Goal: Transaction & Acquisition: Book appointment/travel/reservation

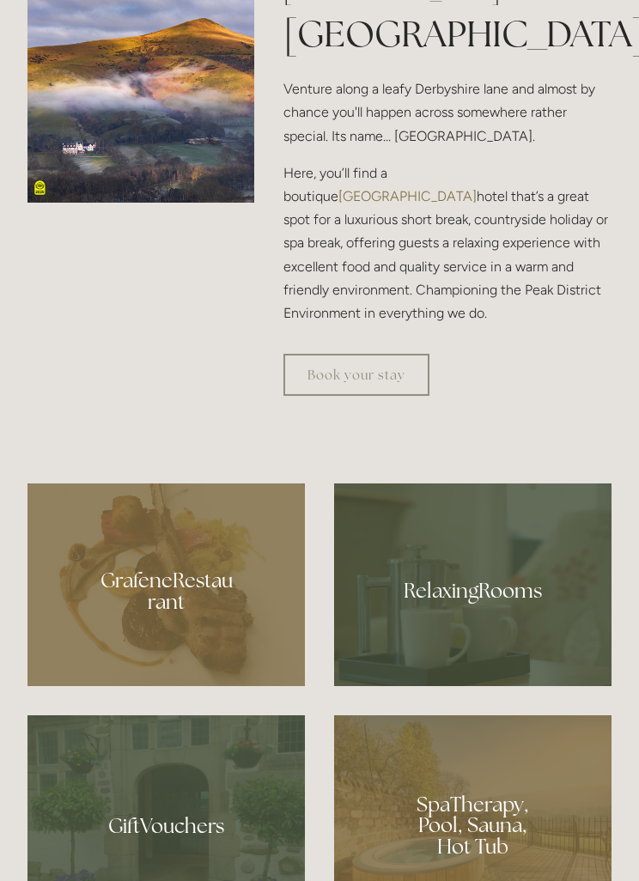
scroll to position [780, 0]
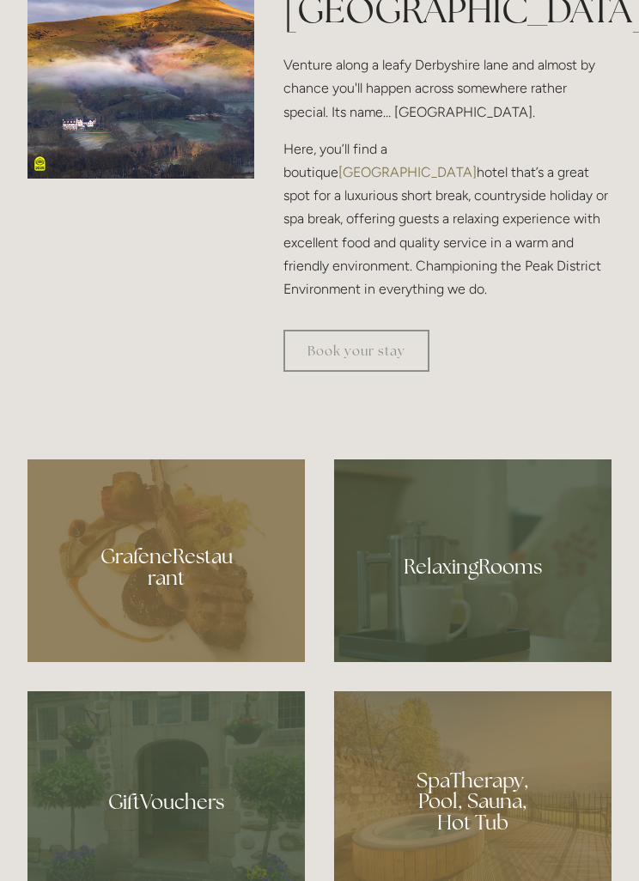
click at [177, 646] on div at bounding box center [165, 561] width 277 height 203
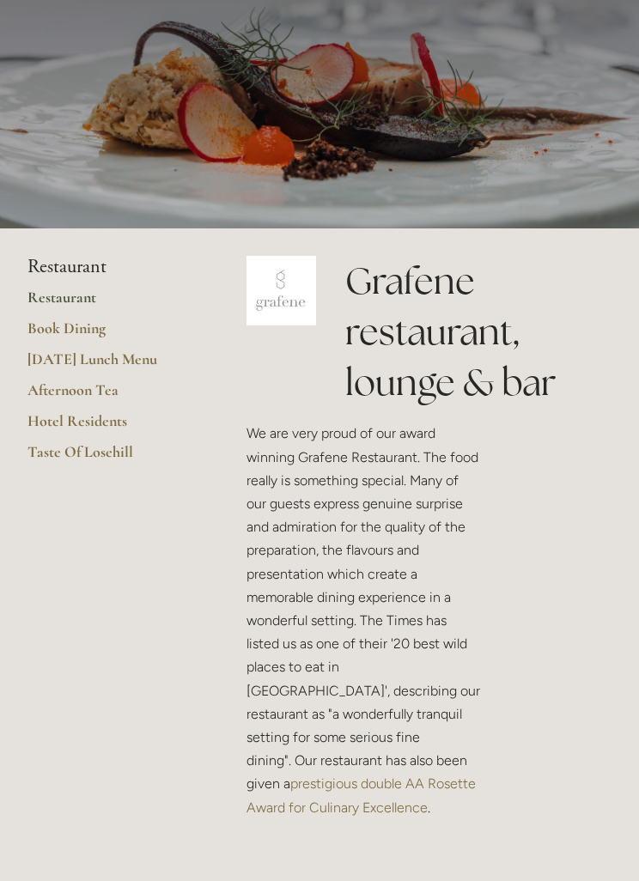
scroll to position [133, 0]
click at [98, 452] on link "Taste Of Losehill" at bounding box center [109, 457] width 164 height 31
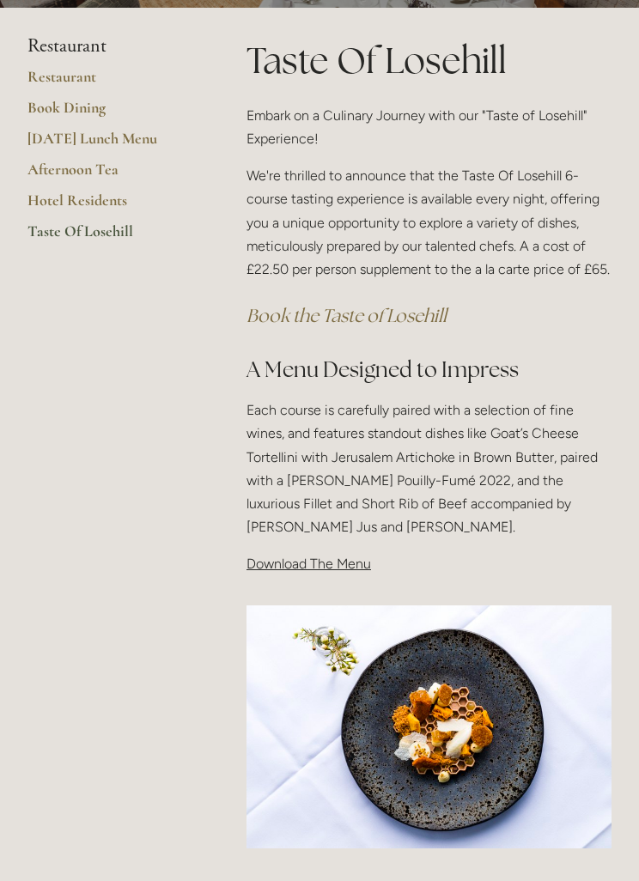
scroll to position [251, 0]
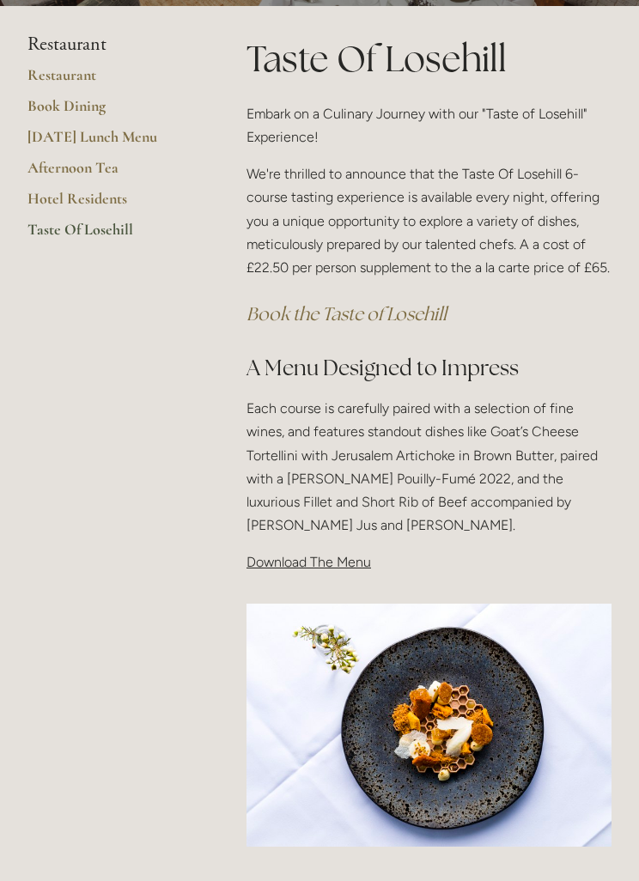
click at [322, 572] on div "Taste Of Losehill Embark on a Culinary Journey with our "Taste of Losehill" Exp…" at bounding box center [429, 312] width 394 height 556
click at [311, 560] on span "Download The Menu" at bounding box center [309, 563] width 125 height 16
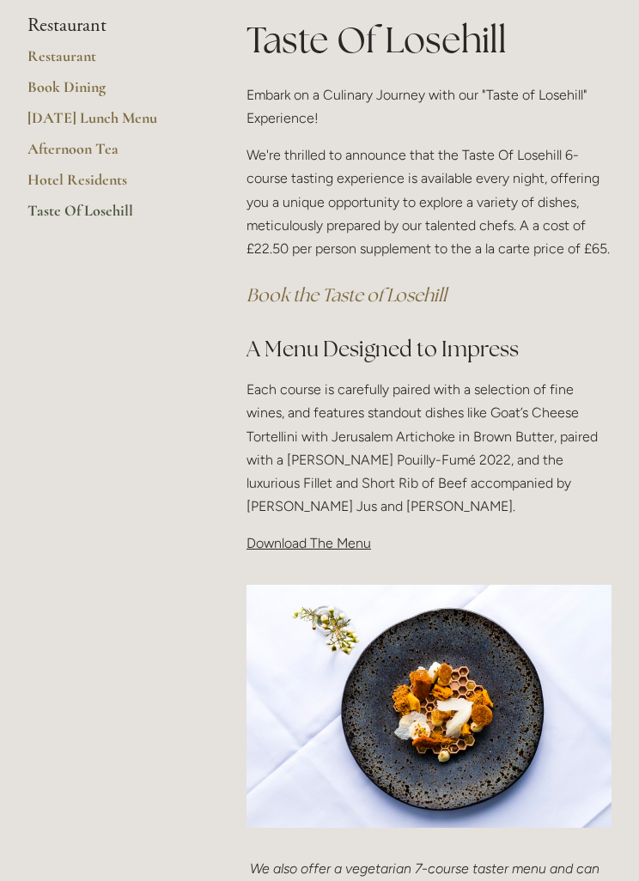
scroll to position [267, 0]
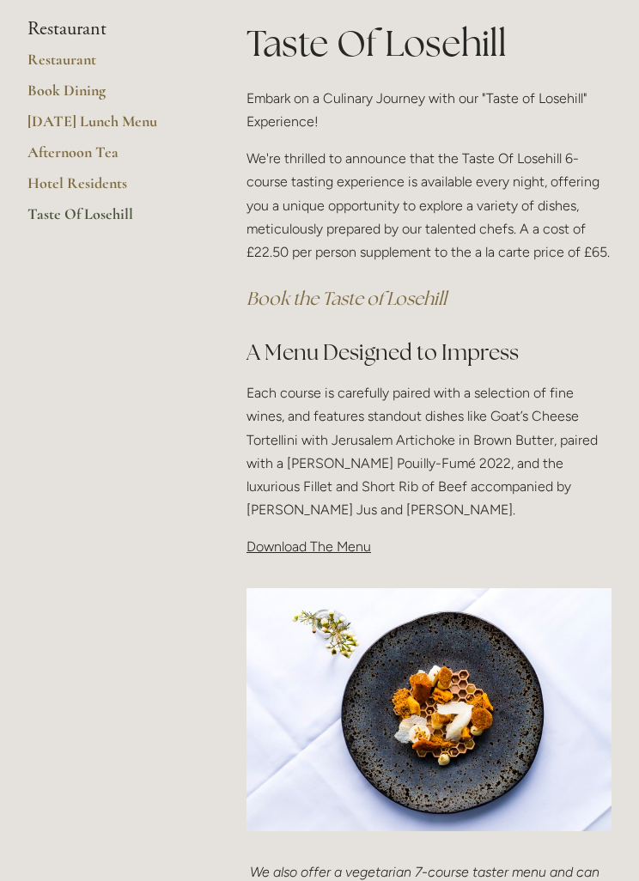
click at [317, 558] on div "Taste Of Losehill Embark on a Culinary Journey with our "Taste of Losehill" Exp…" at bounding box center [429, 296] width 394 height 556
click at [348, 558] on div "Taste Of Losehill Embark on a Culinary Journey with our "Taste of Losehill" Exp…" at bounding box center [429, 296] width 394 height 556
click at [340, 562] on div "Taste Of Losehill Embark on a Culinary Journey with our "Taste of Losehill" Exp…" at bounding box center [429, 296] width 394 height 556
click at [345, 553] on p "Download The Menu" at bounding box center [429, 546] width 365 height 23
click at [351, 565] on div "Taste Of Losehill Embark on a Culinary Journey with our "Taste of Losehill" Exp…" at bounding box center [429, 296] width 394 height 556
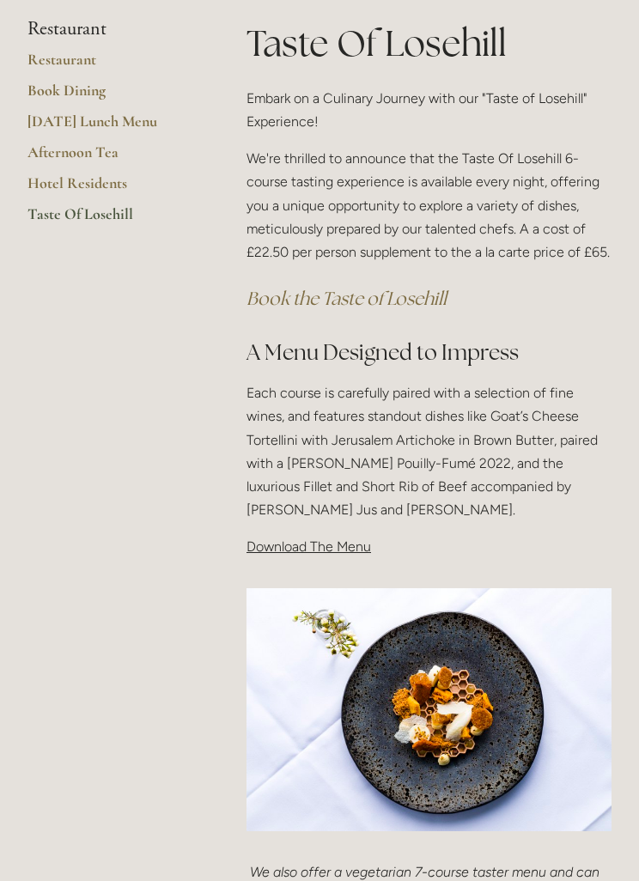
click at [329, 574] on div at bounding box center [429, 710] width 394 height 273
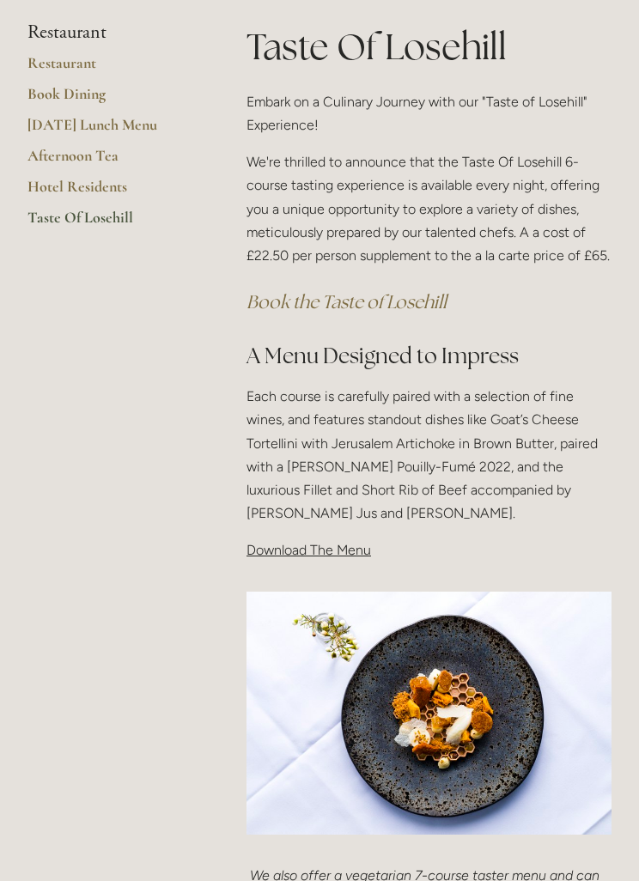
click at [320, 562] on div "Taste Of Losehill Embark on a Culinary Journey with our "Taste of Losehill" Exp…" at bounding box center [429, 300] width 394 height 556
click at [326, 558] on p "Download The Menu" at bounding box center [429, 551] width 365 height 23
click at [335, 563] on div "Taste Of Losehill Embark on a Culinary Journey with our "Taste of Losehill" Exp…" at bounding box center [429, 300] width 394 height 556
click at [338, 564] on div "Taste Of Losehill Embark on a Culinary Journey with our "Taste of Losehill" Exp…" at bounding box center [429, 300] width 394 height 556
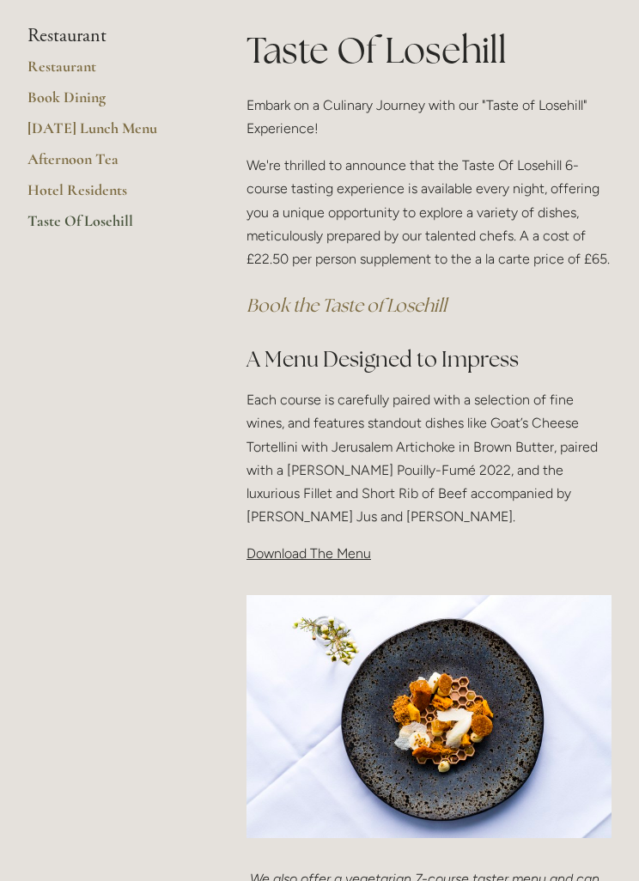
click at [340, 582] on div at bounding box center [429, 718] width 394 height 273
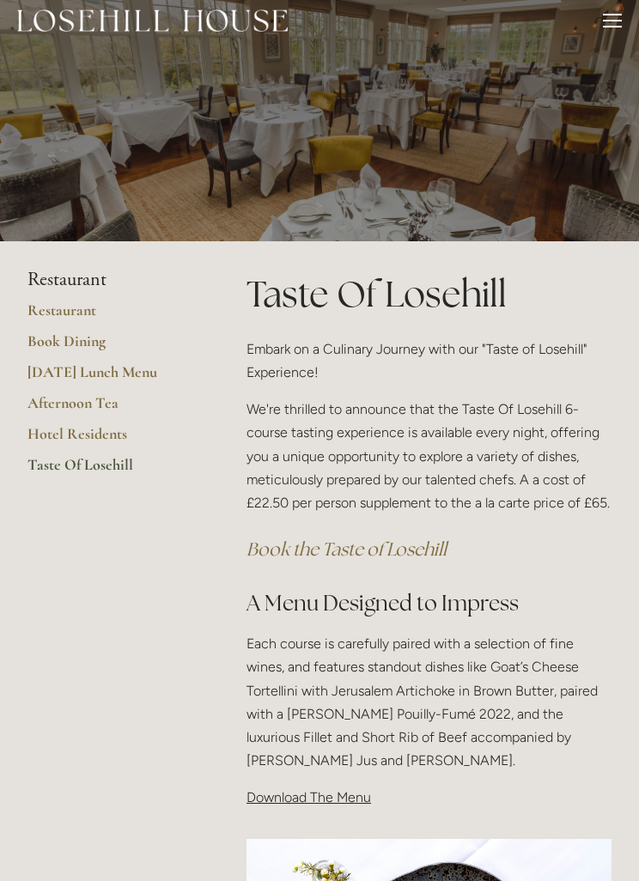
scroll to position [17, 0]
click at [317, 804] on p "Download The Menu" at bounding box center [429, 796] width 365 height 23
click at [318, 802] on p "Download The Menu" at bounding box center [429, 796] width 365 height 23
click at [320, 809] on div "Taste Of Losehill Embark on a Culinary Journey with our "Taste of Losehill" Exp…" at bounding box center [429, 546] width 394 height 556
click at [344, 812] on div "Taste Of Losehill Embark on a Culinary Journey with our "Taste of Losehill" Exp…" at bounding box center [429, 546] width 394 height 556
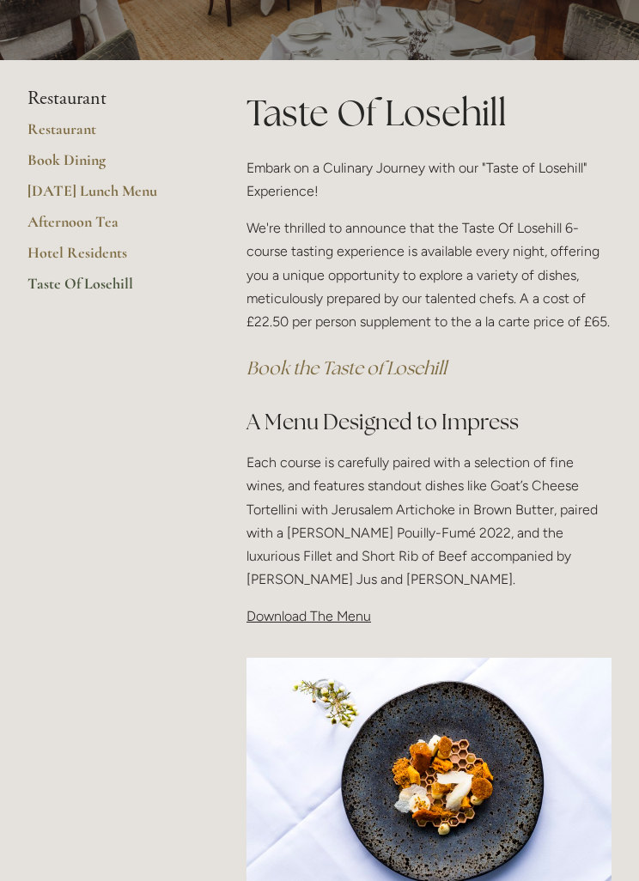
click at [473, 798] on img at bounding box center [429, 781] width 365 height 244
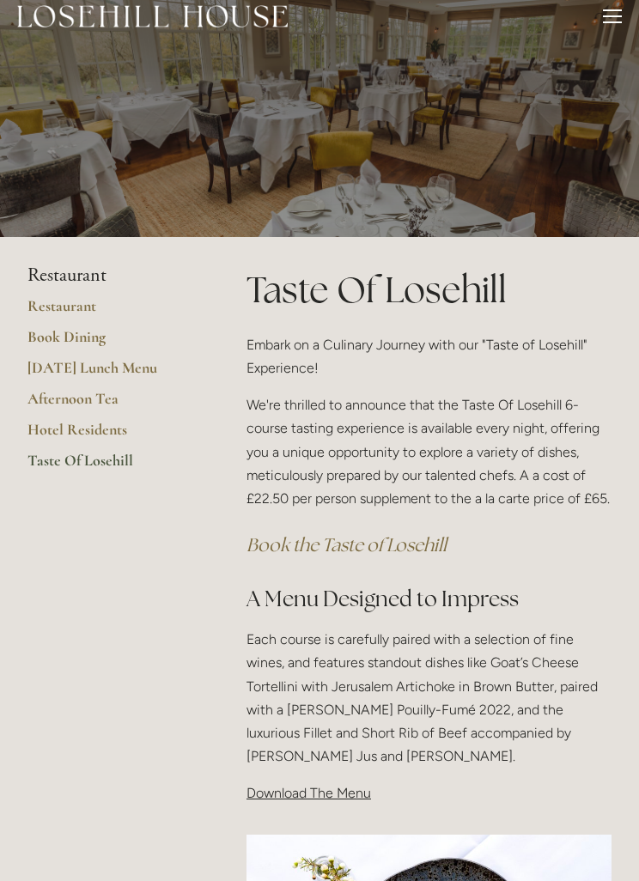
scroll to position [0, 0]
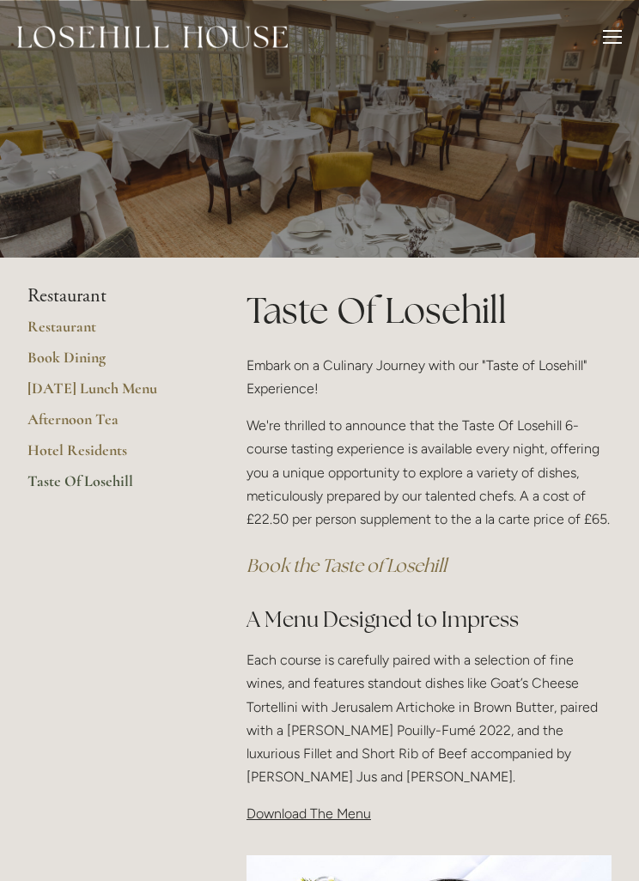
click at [315, 817] on span "Download The Menu" at bounding box center [309, 814] width 125 height 16
click at [323, 823] on div "Taste Of Losehill Embark on a Culinary Journey with our "Taste of Losehill" Exp…" at bounding box center [429, 563] width 394 height 556
click at [320, 832] on div "Taste Of Losehill Embark on a Culinary Journey with our "Taste of Losehill" Exp…" at bounding box center [429, 563] width 394 height 556
click at [309, 826] on div "Taste Of Losehill Embark on a Culinary Journey with our "Taste of Losehill" Exp…" at bounding box center [429, 563] width 394 height 556
click at [320, 825] on div "Taste Of Losehill Embark on a Culinary Journey with our "Taste of Losehill" Exp…" at bounding box center [429, 563] width 394 height 556
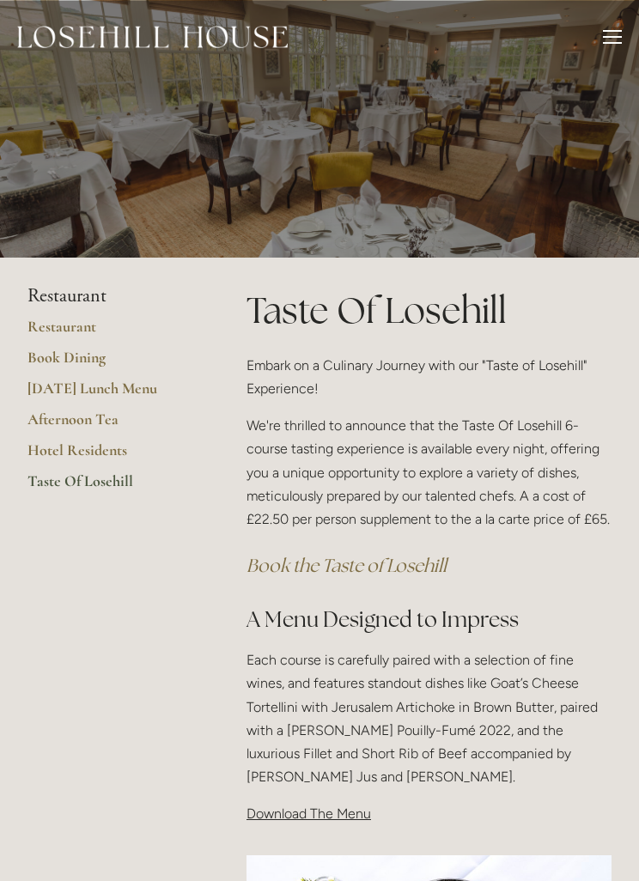
click at [323, 831] on div "Taste Of Losehill Embark on a Culinary Journey with our "Taste of Losehill" Exp…" at bounding box center [429, 563] width 394 height 556
click at [320, 826] on div "Taste Of Losehill Embark on a Culinary Journey with our "Taste of Losehill" Exp…" at bounding box center [429, 563] width 394 height 556
click at [611, 46] on div at bounding box center [612, 39] width 19 height 19
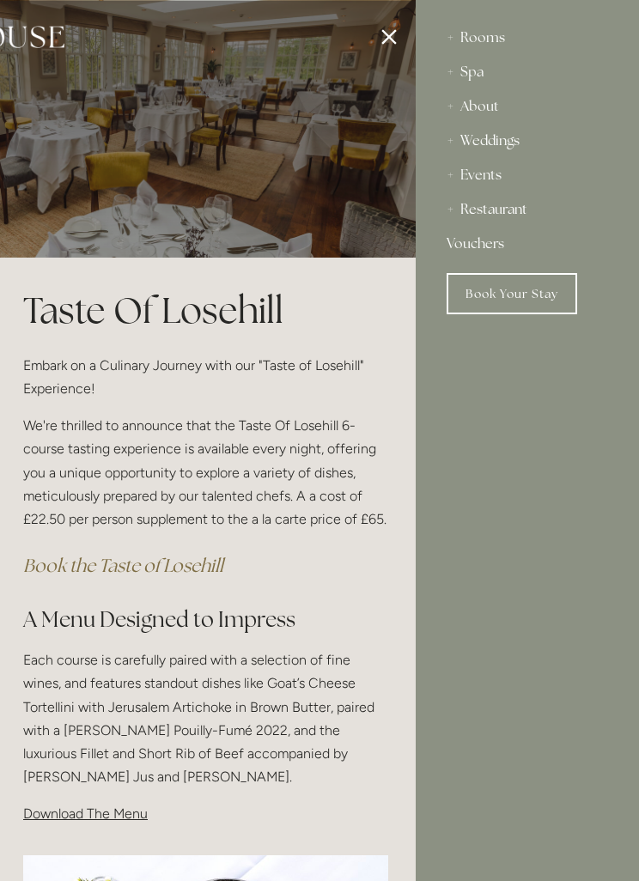
click at [102, 814] on div at bounding box center [96, 440] width 639 height 881
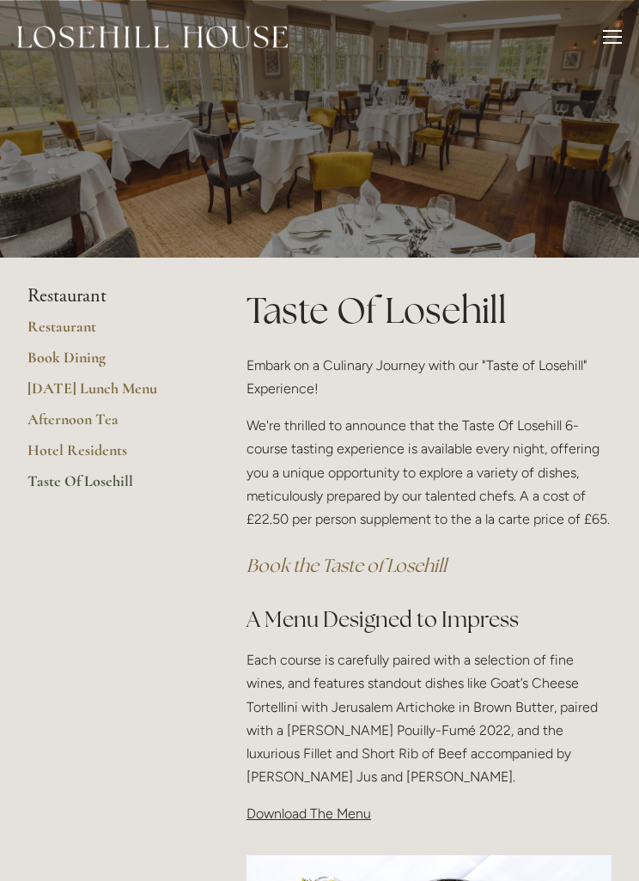
click at [102, 818] on main "Restaurant Restaurant Book Dining Sunday Lunch Menu Afternoon Tea Hotel Residen…" at bounding box center [319, 835] width 639 height 1155
click at [100, 821] on main "Restaurant Restaurant Book Dining Sunday Lunch Menu Afternoon Tea Hotel Residen…" at bounding box center [319, 835] width 639 height 1155
click at [100, 457] on link "Hotel Residents" at bounding box center [109, 456] width 164 height 31
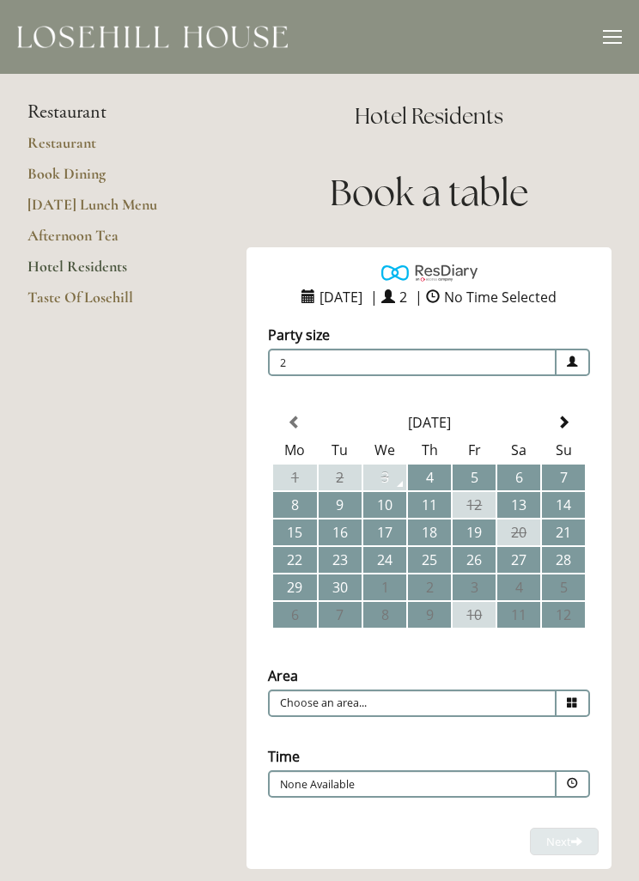
click at [106, 297] on link "Taste Of Losehill" at bounding box center [109, 303] width 164 height 31
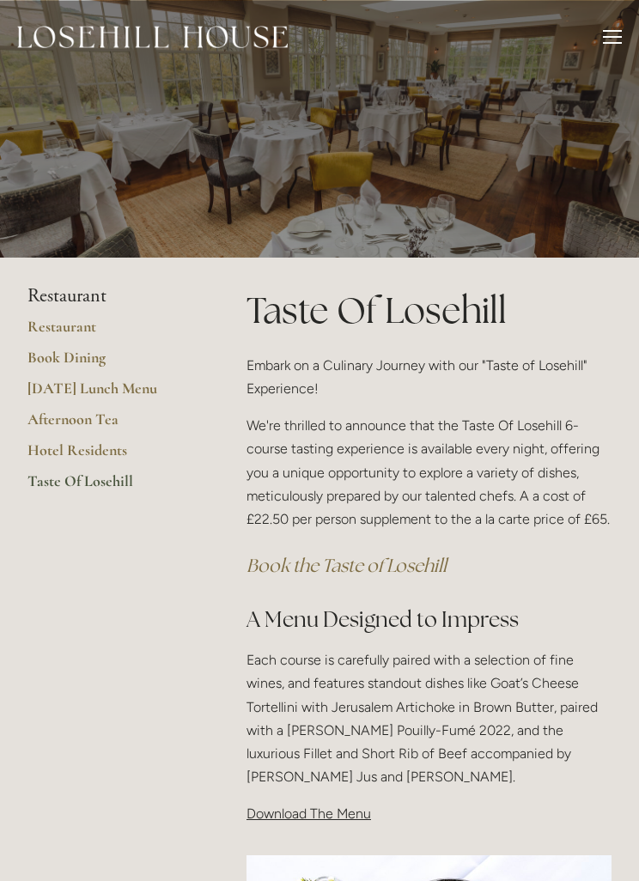
click at [314, 812] on span "Download The Menu" at bounding box center [309, 814] width 125 height 16
click at [318, 814] on span "Download The Menu" at bounding box center [309, 814] width 125 height 16
click at [326, 793] on div "Taste Of Losehill Embark on a Culinary Journey with our "Taste of Losehill" Exp…" at bounding box center [429, 555] width 365 height 541
click at [315, 826] on div "Taste Of Losehill Embark on a Culinary Journey with our "Taste of Losehill" Exp…" at bounding box center [429, 563] width 394 height 556
click at [613, 45] on div at bounding box center [612, 39] width 19 height 19
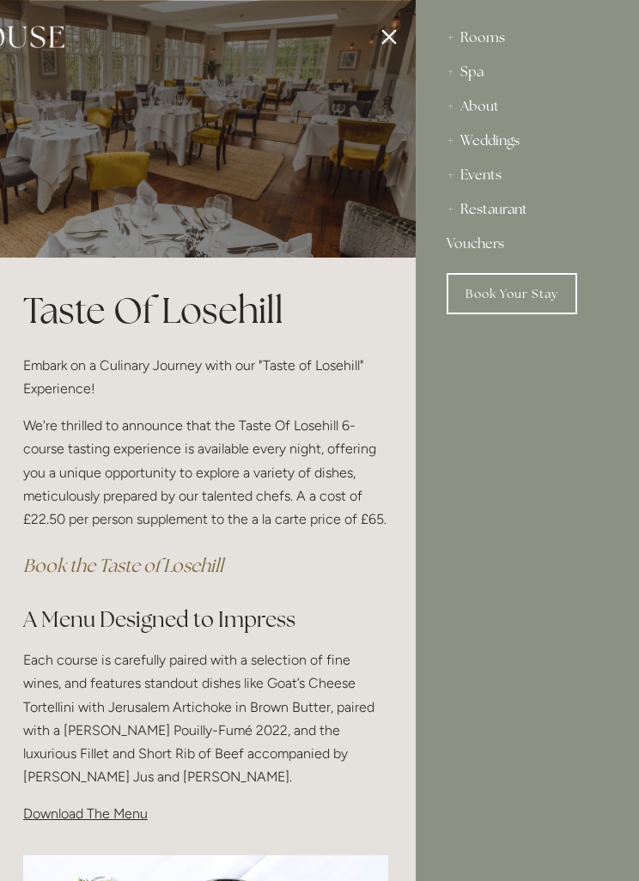
click at [494, 36] on div "Rooms" at bounding box center [528, 38] width 162 height 34
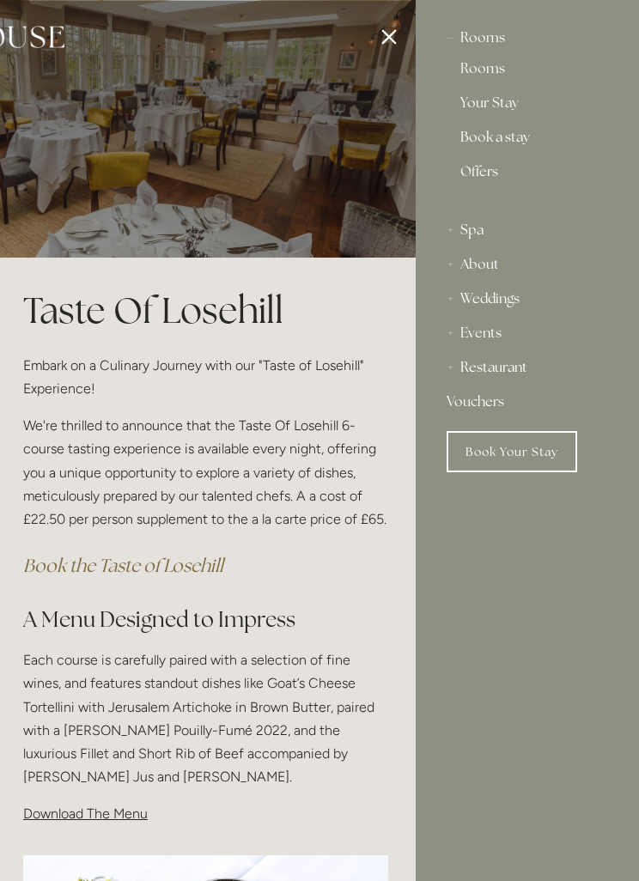
click at [501, 39] on div "Rooms" at bounding box center [528, 38] width 162 height 34
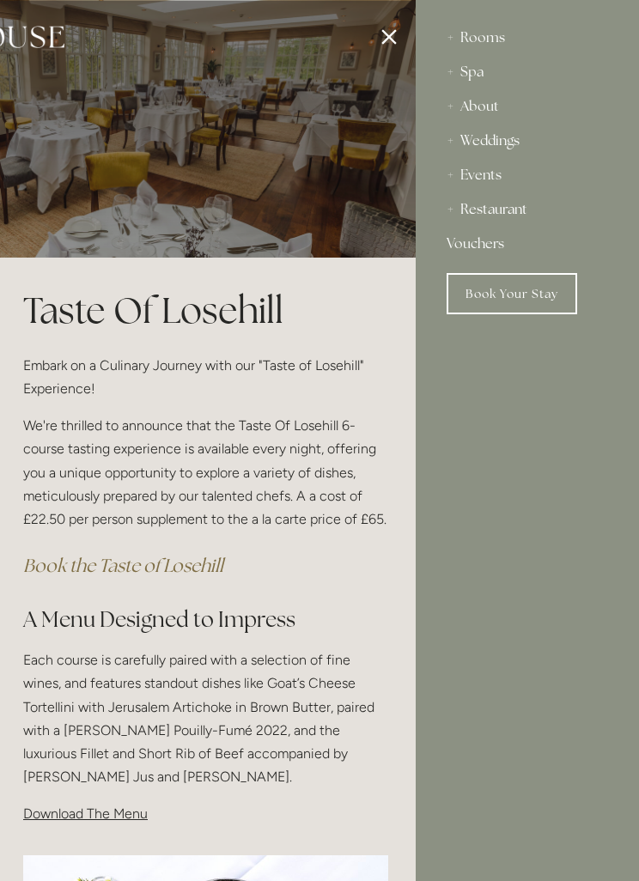
click at [496, 39] on div "Rooms" at bounding box center [528, 38] width 162 height 34
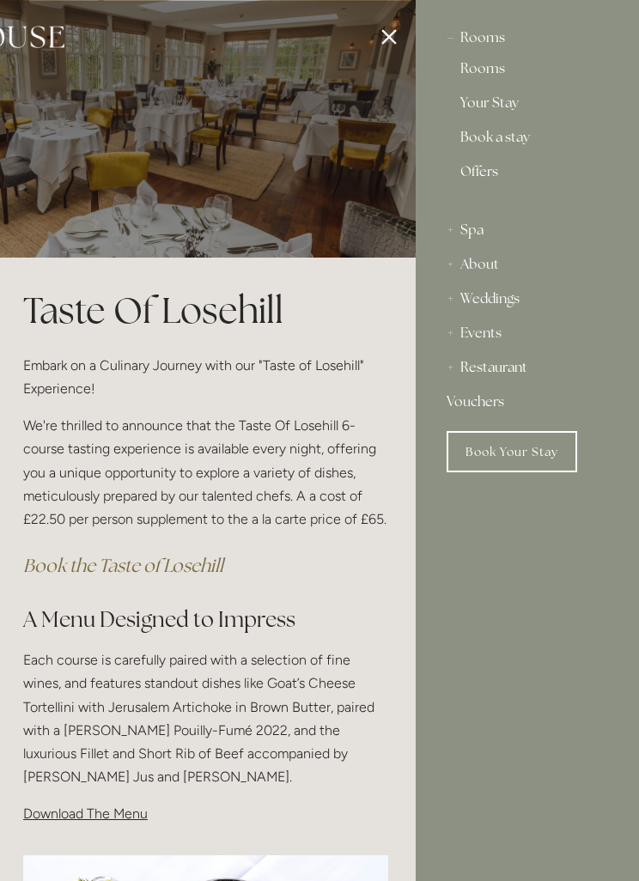
click at [391, 24] on div at bounding box center [96, 440] width 639 height 881
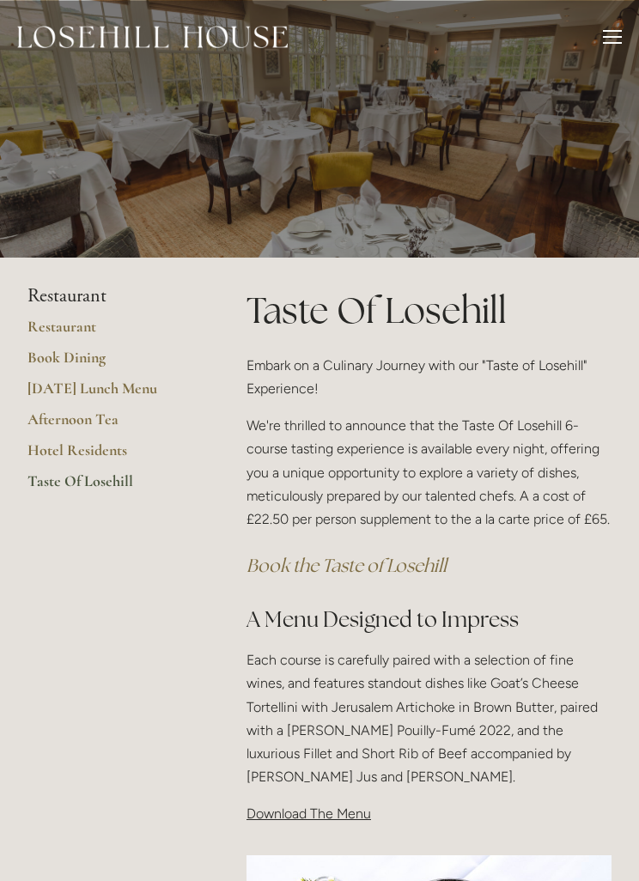
click at [317, 808] on span "Download The Menu" at bounding box center [309, 814] width 125 height 16
click at [318, 806] on span "Download The Menu" at bounding box center [309, 814] width 125 height 16
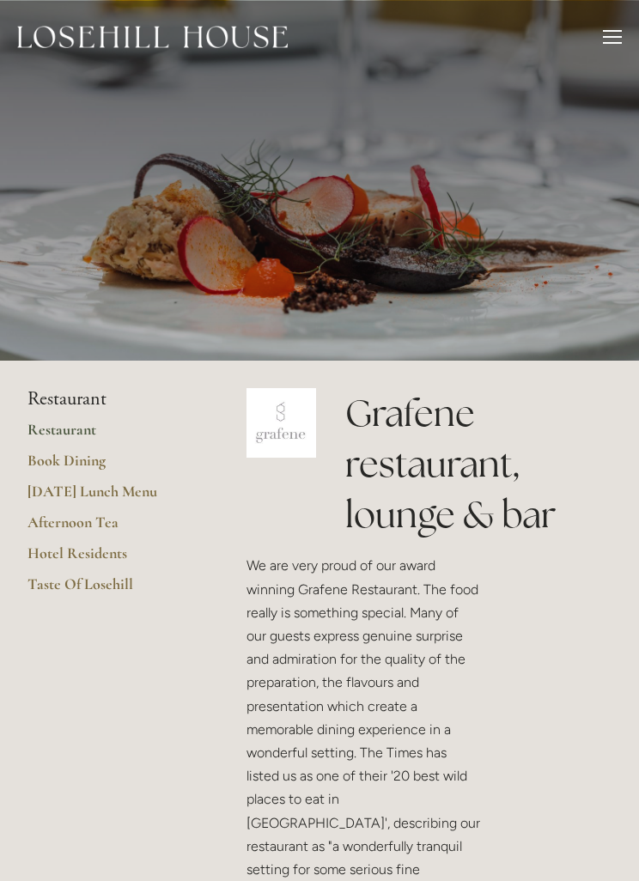
click at [112, 589] on link "Taste Of Losehill" at bounding box center [109, 590] width 164 height 31
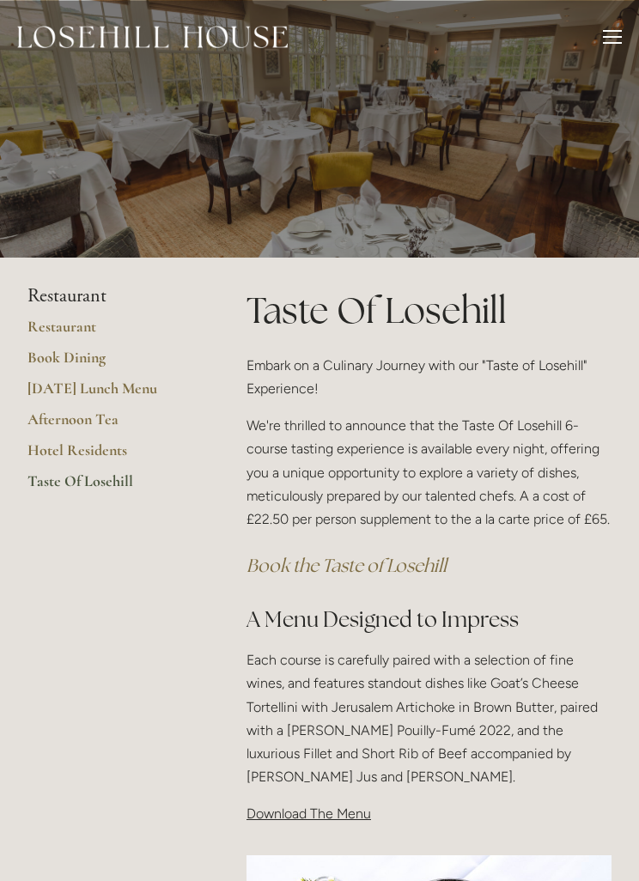
click at [390, 571] on em "Book the Taste of Losehill" at bounding box center [347, 565] width 200 height 23
click at [329, 816] on span "Download The Menu" at bounding box center [309, 814] width 125 height 16
click at [337, 818] on span "Download The Menu" at bounding box center [309, 814] width 125 height 16
click at [342, 815] on span "Download The Menu" at bounding box center [309, 814] width 125 height 16
click at [340, 816] on span "Download The Menu" at bounding box center [309, 814] width 125 height 16
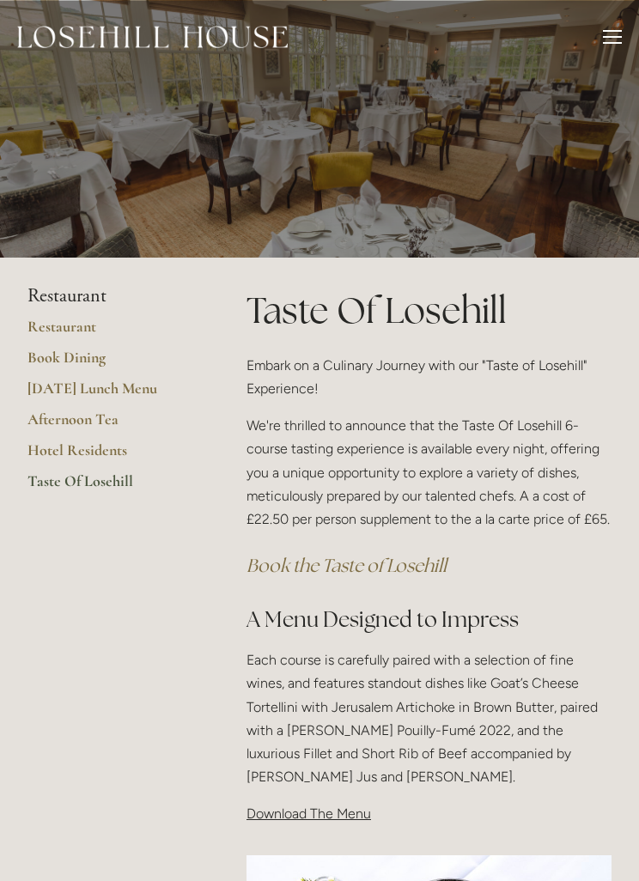
click at [332, 826] on div "Taste Of Losehill Embark on a Culinary Journey with our "Taste of Losehill" Exp…" at bounding box center [429, 563] width 394 height 556
click at [319, 825] on div "Taste Of Losehill Embark on a Culinary Journey with our "Taste of Losehill" Exp…" at bounding box center [429, 563] width 394 height 556
click at [317, 822] on div "Taste Of Losehill Embark on a Culinary Journey with our "Taste of Losehill" Exp…" at bounding box center [429, 563] width 394 height 556
click at [322, 817] on span "Download The Menu" at bounding box center [309, 814] width 125 height 16
click at [327, 815] on span "Download The Menu" at bounding box center [309, 814] width 125 height 16
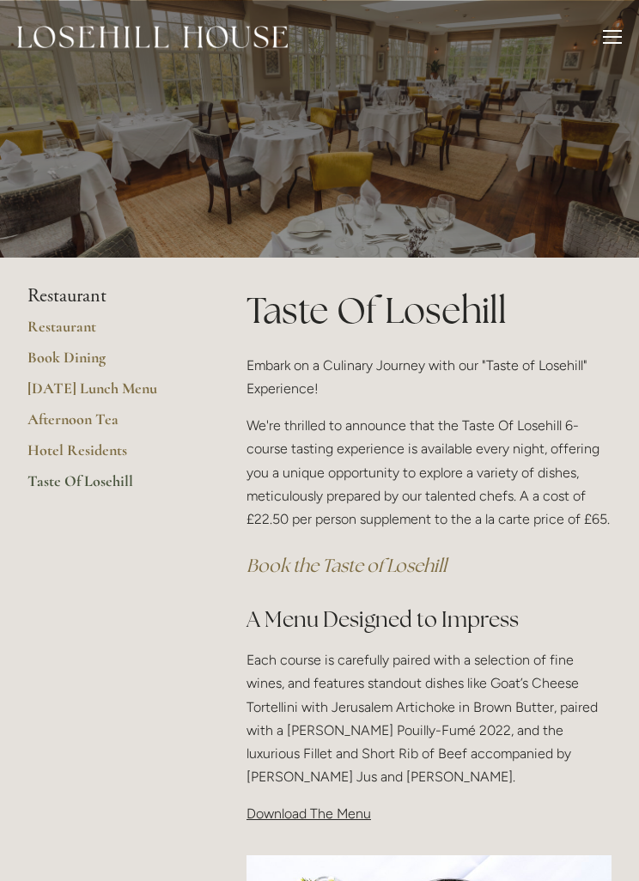
click at [328, 819] on p "Download The Menu" at bounding box center [429, 813] width 365 height 23
click at [326, 816] on span "Download The Menu" at bounding box center [309, 814] width 125 height 16
click at [337, 817] on span "Download The Menu" at bounding box center [309, 814] width 125 height 16
click at [341, 821] on p "Download The Menu" at bounding box center [429, 813] width 365 height 23
click at [618, 30] on div at bounding box center [612, 31] width 19 height 2
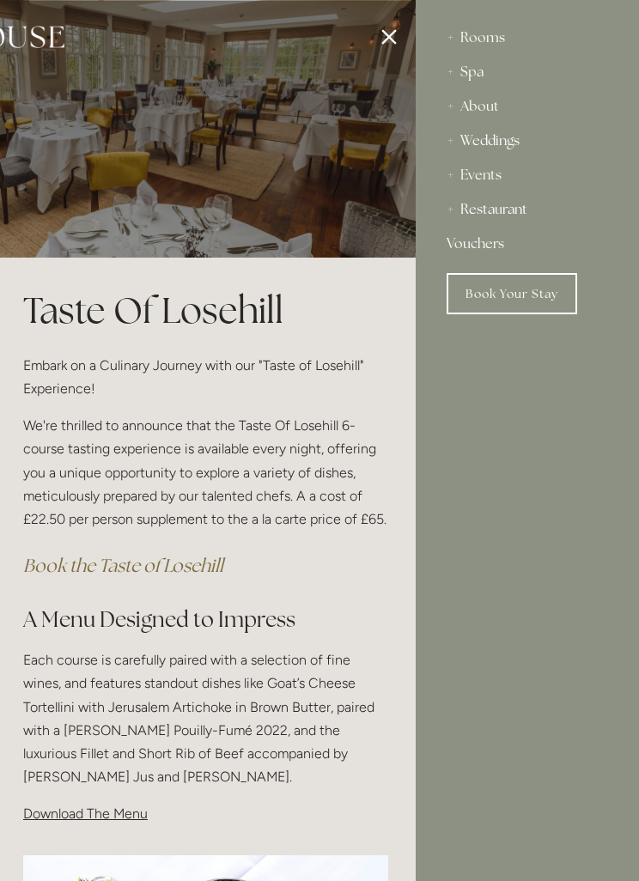
click at [499, 41] on div "Rooms" at bounding box center [528, 38] width 162 height 34
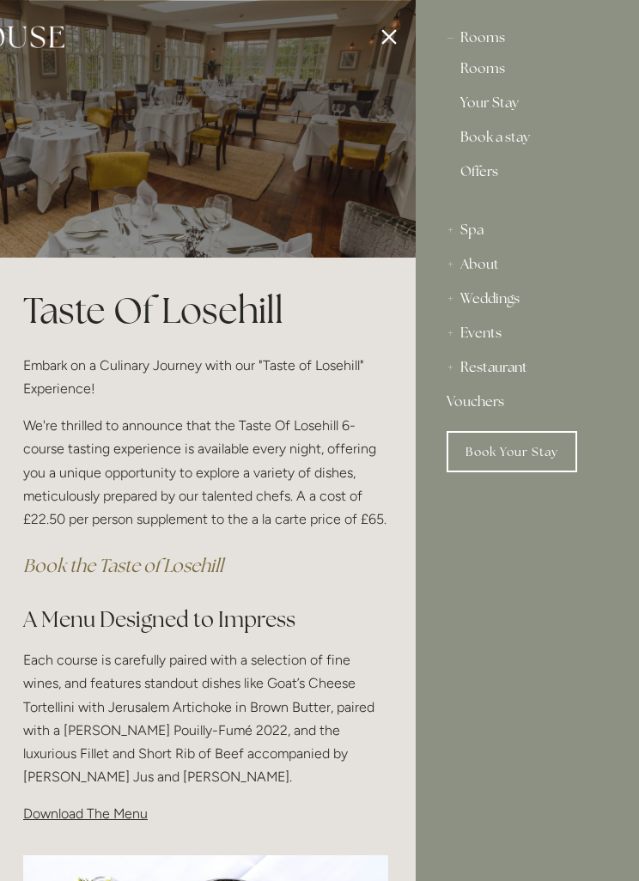
click at [395, 36] on div at bounding box center [96, 440] width 639 height 881
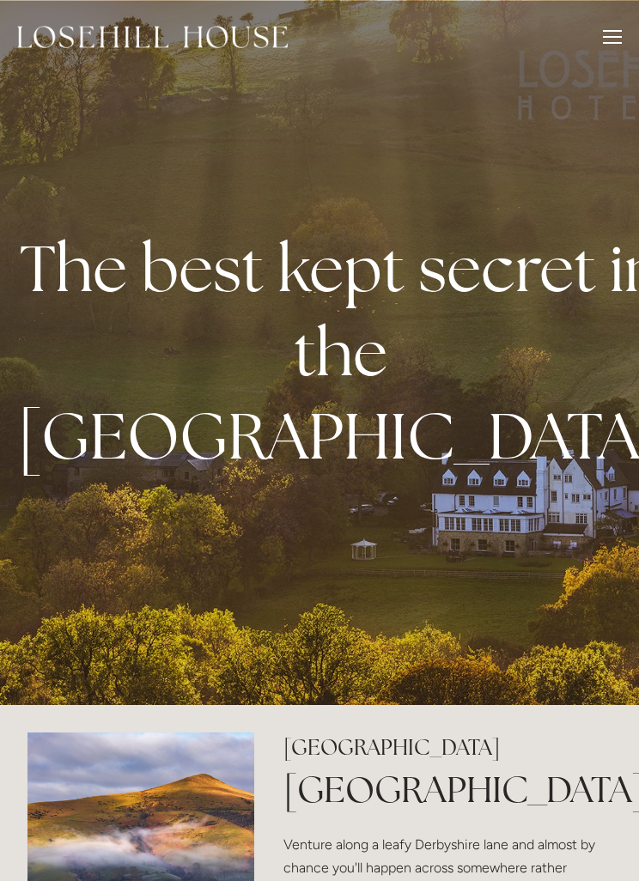
scroll to position [836, 0]
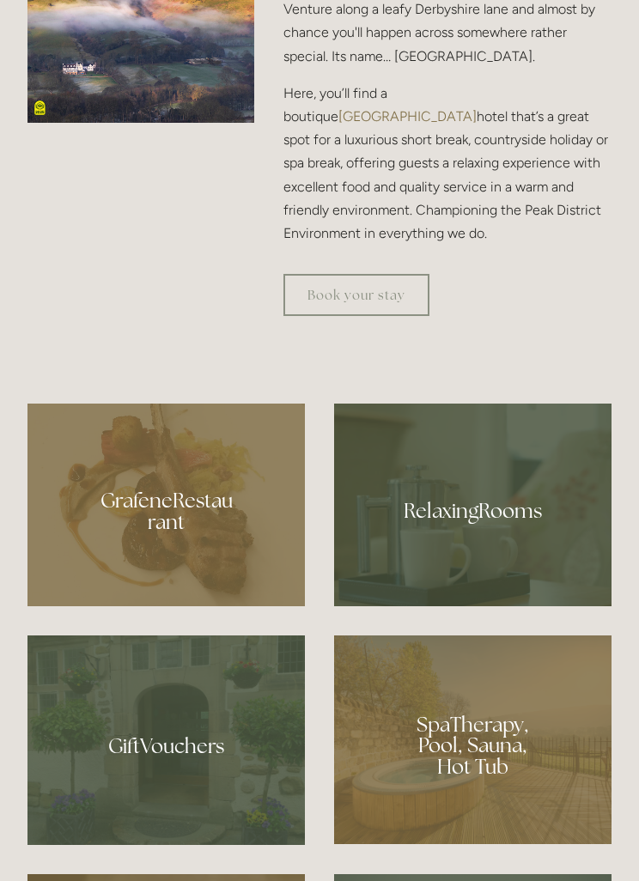
click at [504, 592] on div at bounding box center [472, 505] width 277 height 202
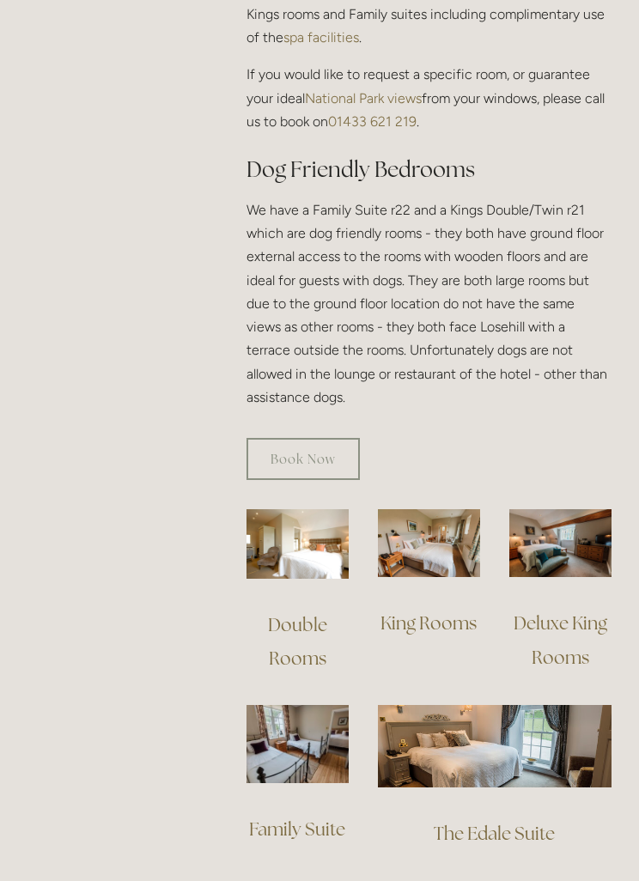
scroll to position [997, 0]
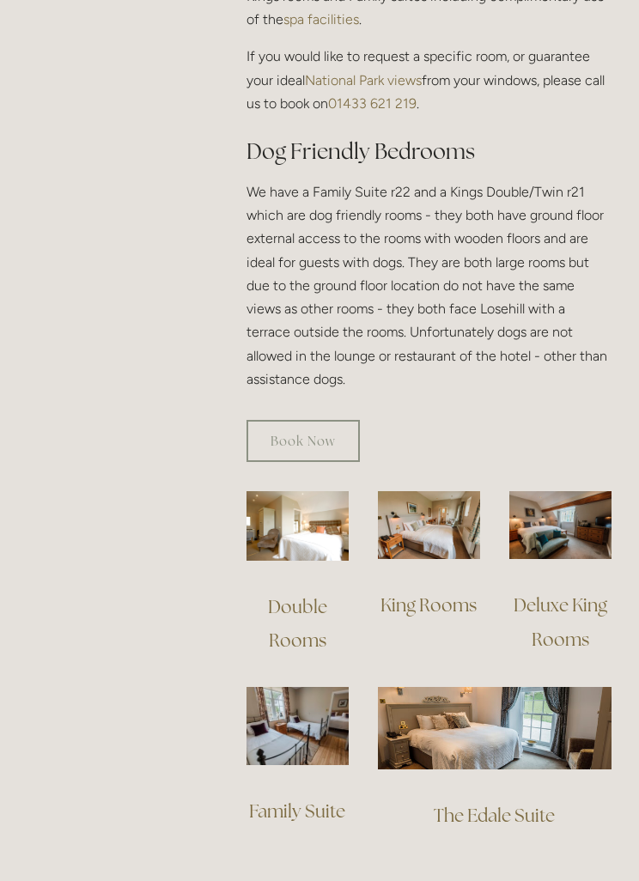
click at [454, 558] on img at bounding box center [429, 525] width 102 height 68
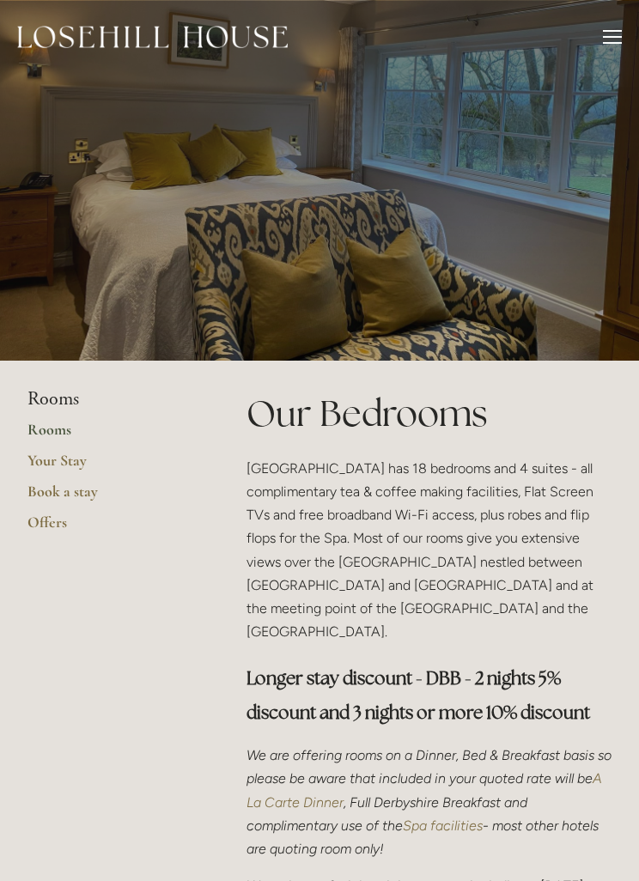
scroll to position [1053, 0]
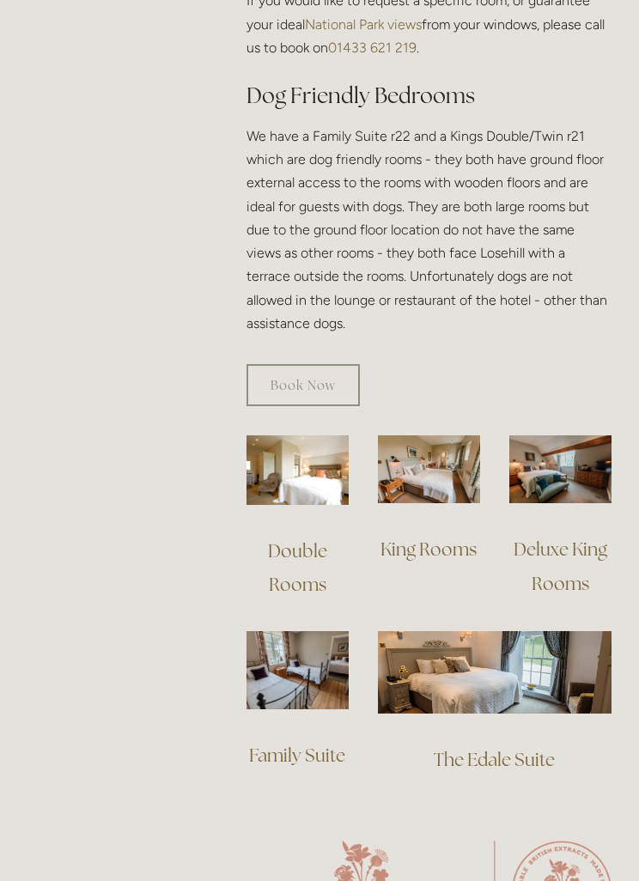
click at [570, 497] on img at bounding box center [560, 470] width 102 height 68
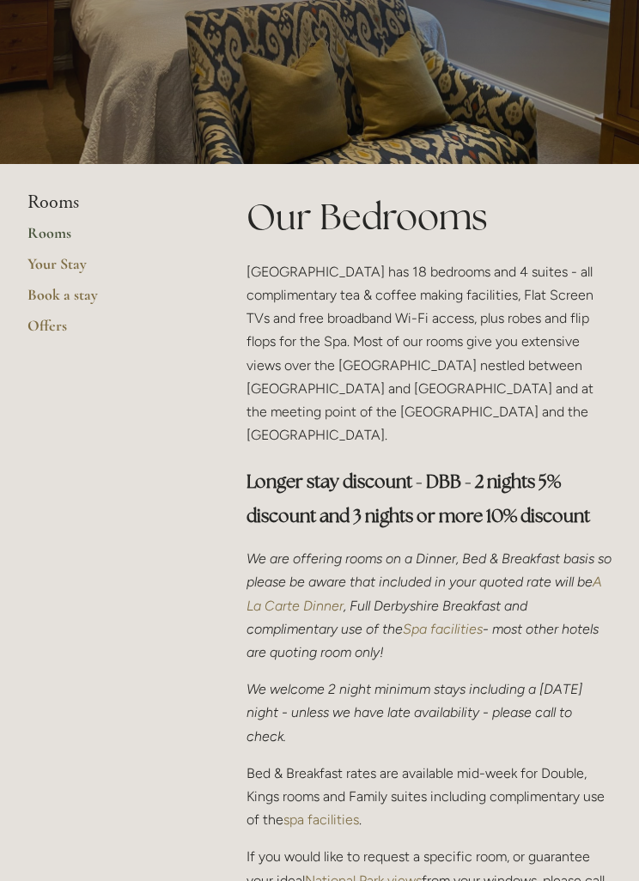
scroll to position [0, 0]
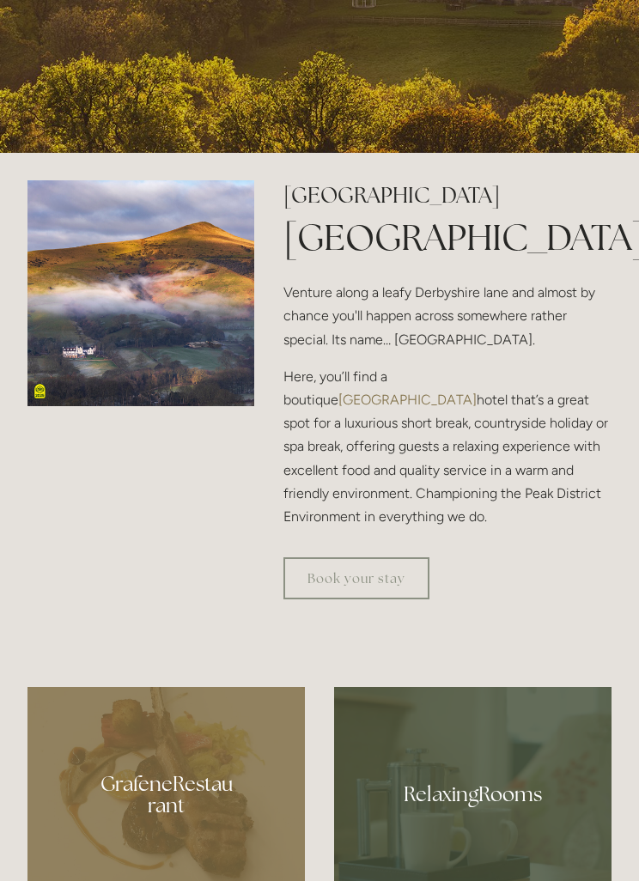
scroll to position [550, 0]
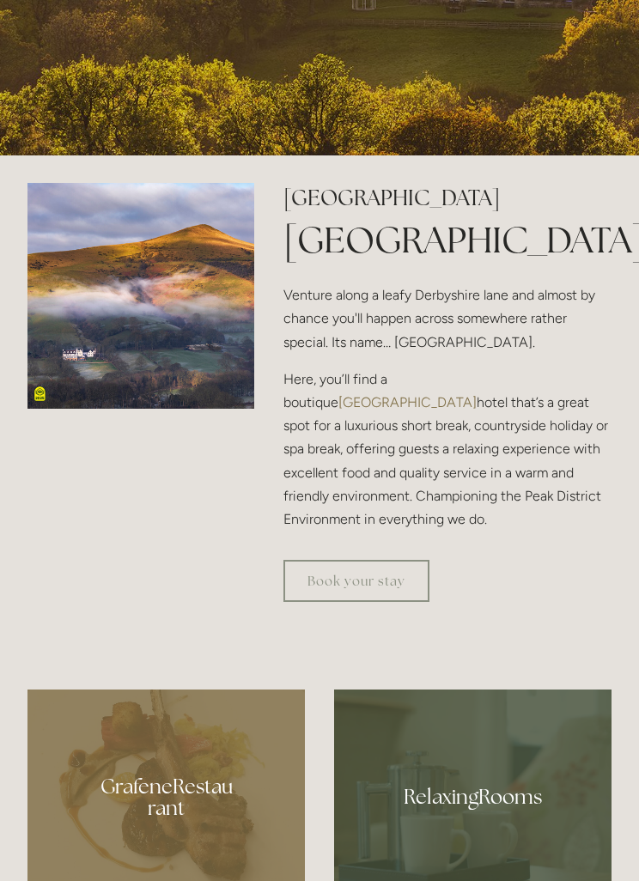
click at [370, 602] on link "Book your stay" at bounding box center [357, 581] width 146 height 42
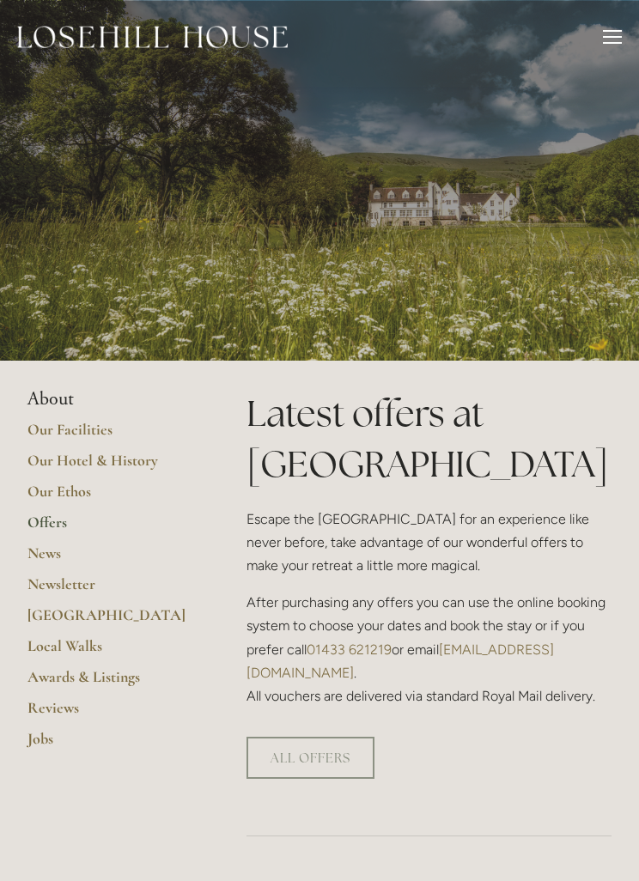
click at [328, 737] on link "ALL OFFERS" at bounding box center [311, 758] width 128 height 42
click at [143, 470] on link "Our Hotel & History" at bounding box center [109, 466] width 164 height 31
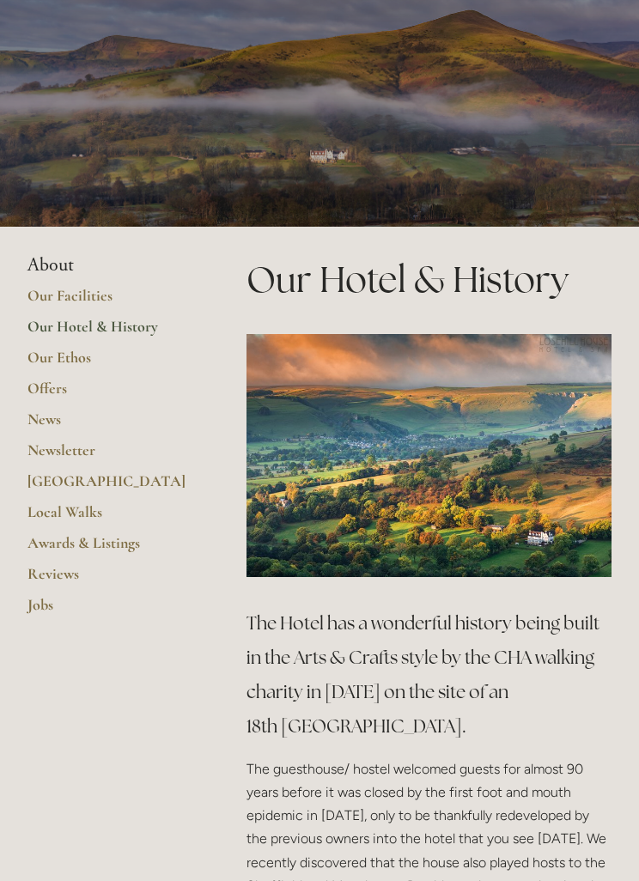
scroll to position [132, 0]
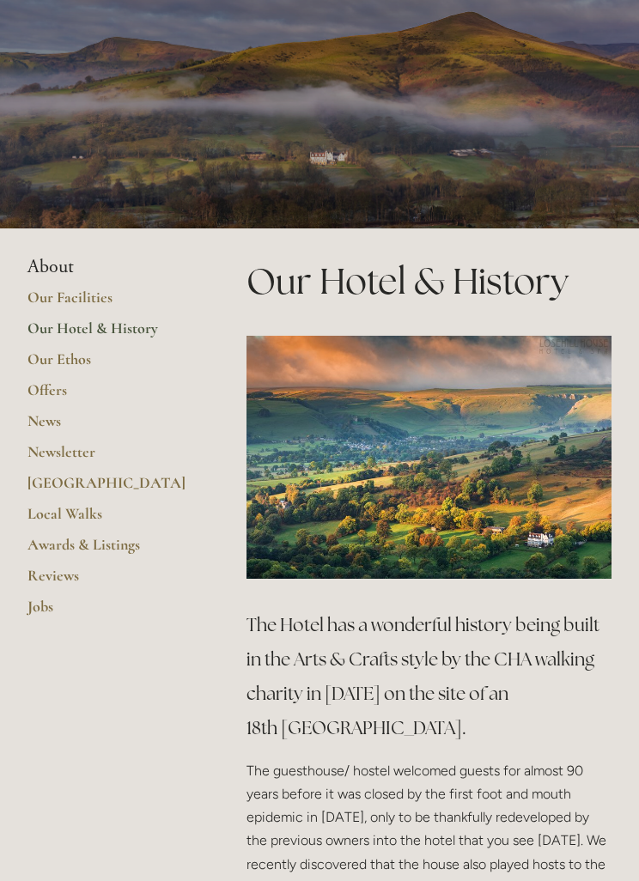
click at [84, 297] on link "Our Facilities" at bounding box center [109, 303] width 164 height 31
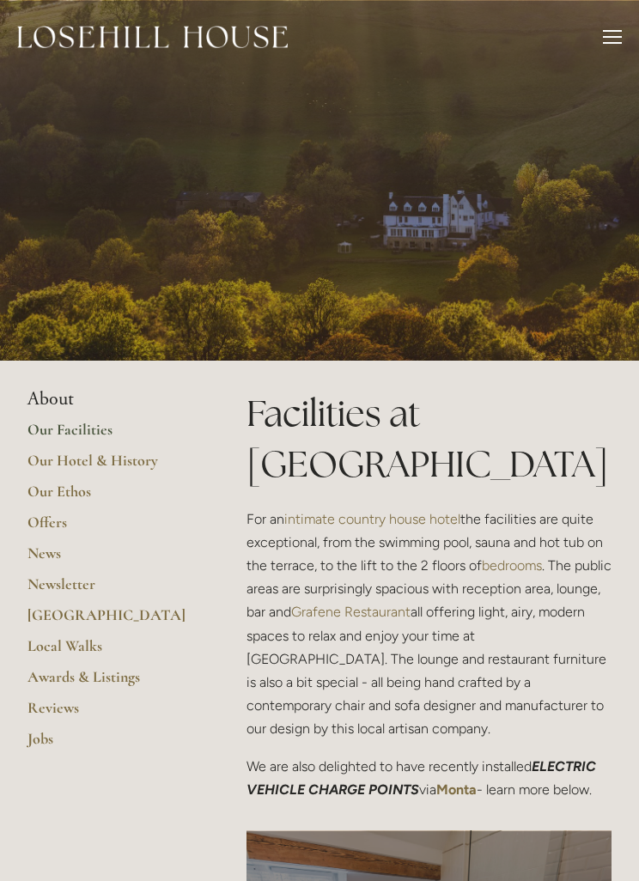
click at [58, 525] on link "Offers" at bounding box center [109, 528] width 164 height 31
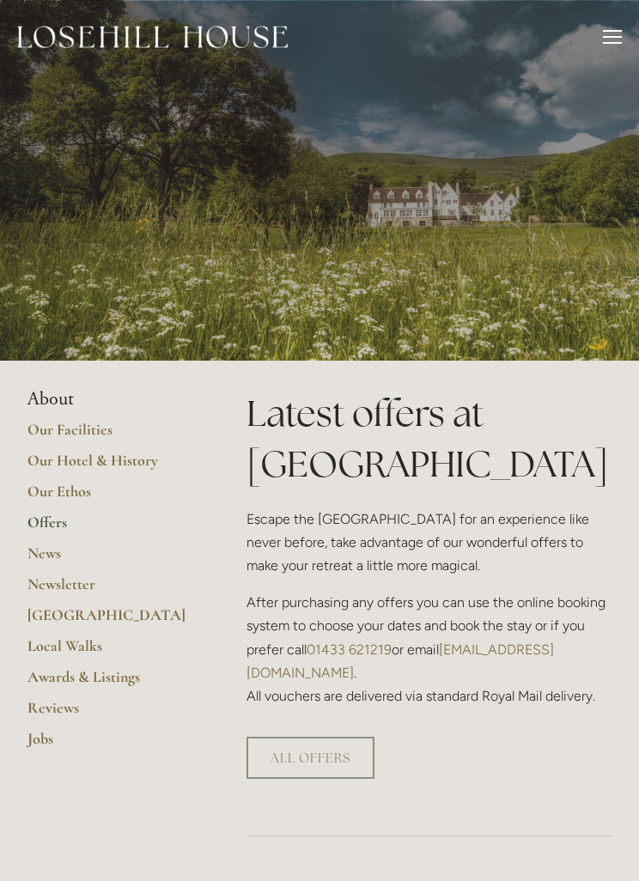
click at [330, 737] on link "ALL OFFERS" at bounding box center [311, 758] width 128 height 42
